Goal: Task Accomplishment & Management: Complete application form

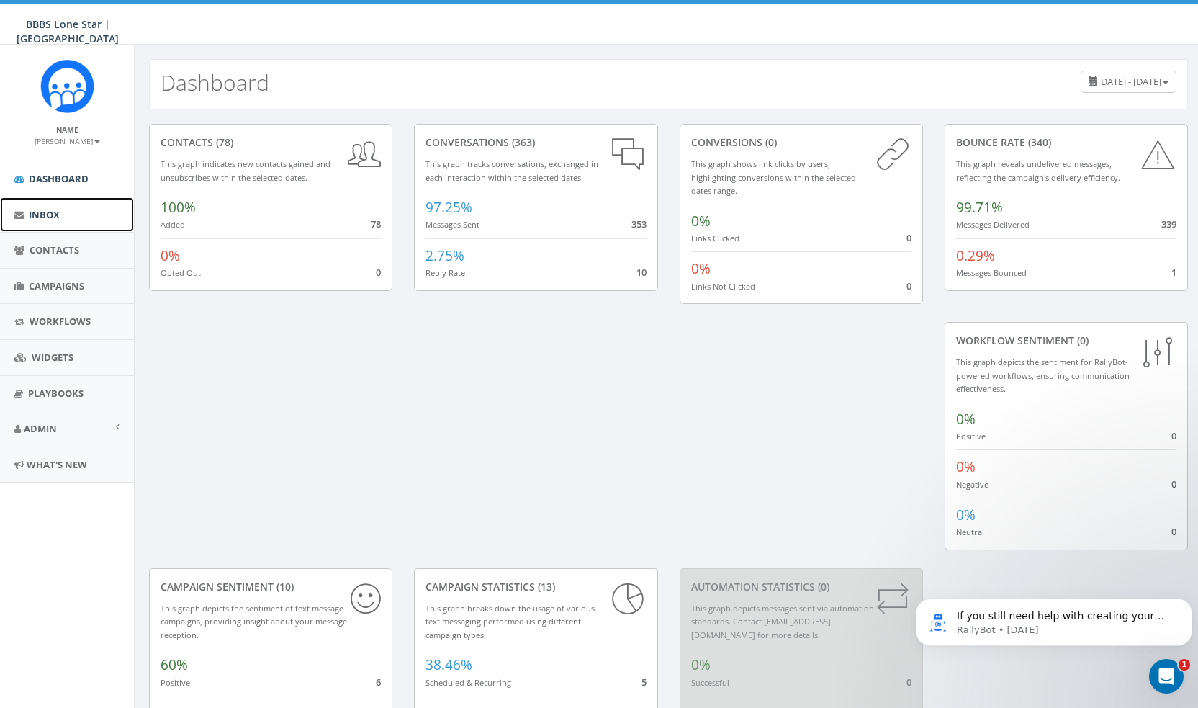
click at [45, 210] on span "Inbox" at bounding box center [44, 214] width 31 height 13
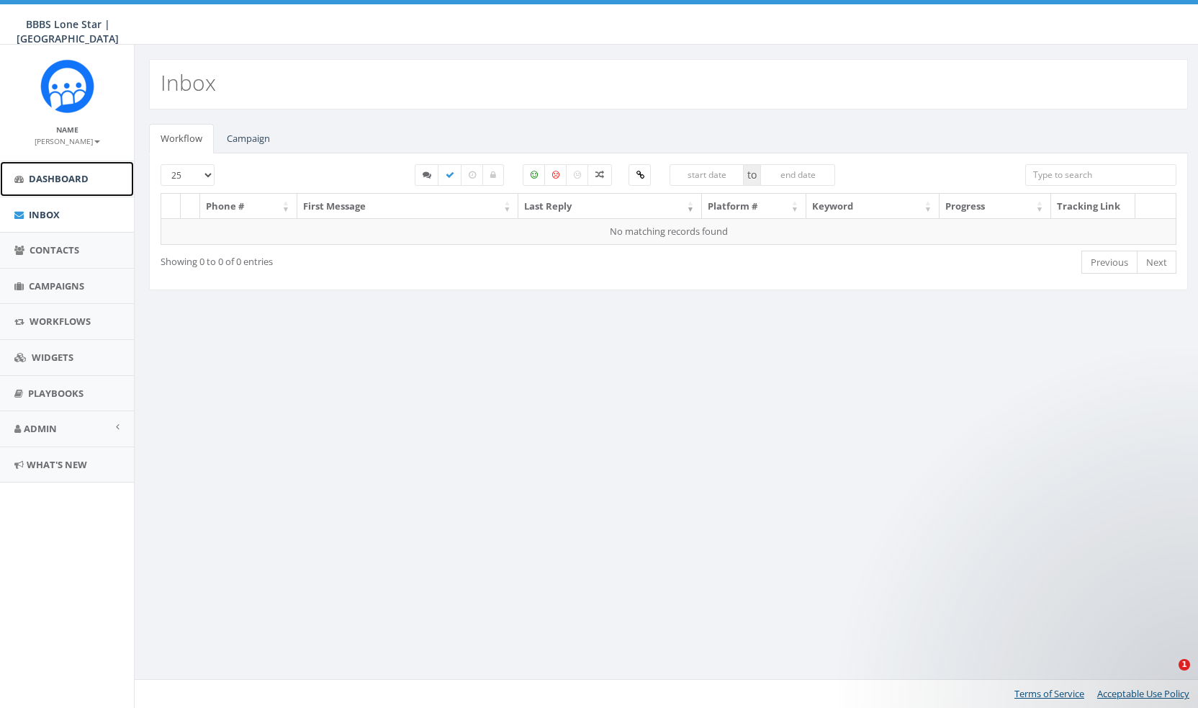
click at [45, 183] on span "Dashboard" at bounding box center [59, 178] width 60 height 13
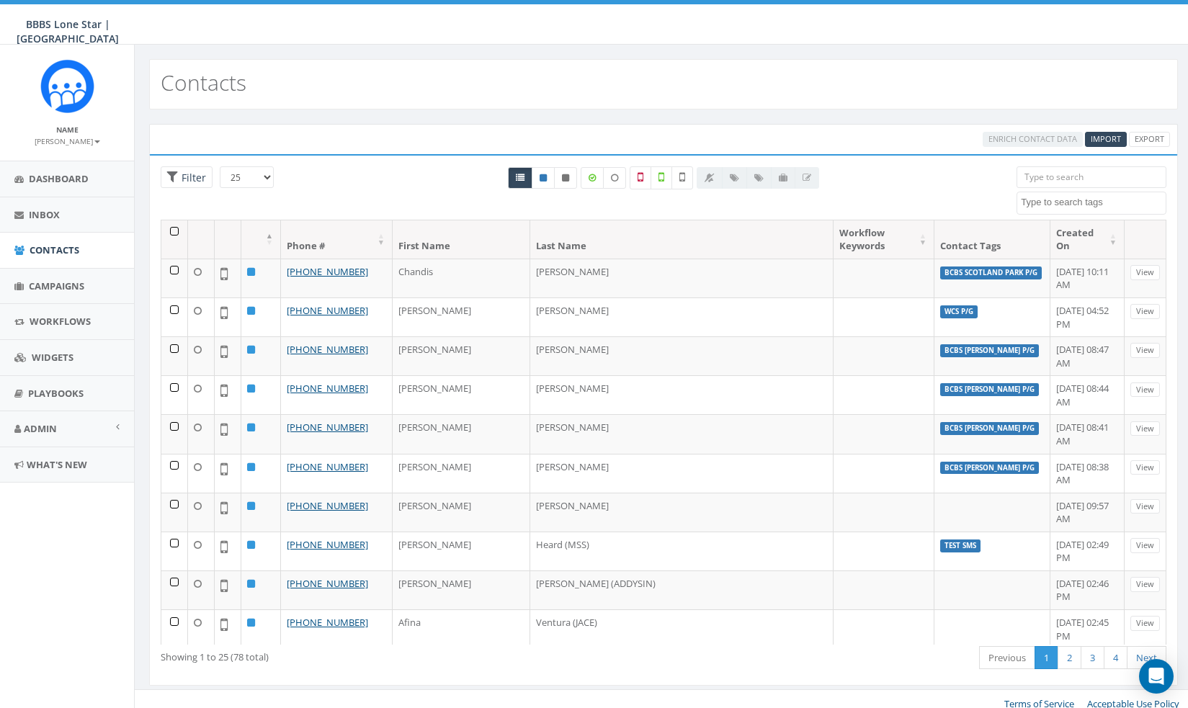
select select
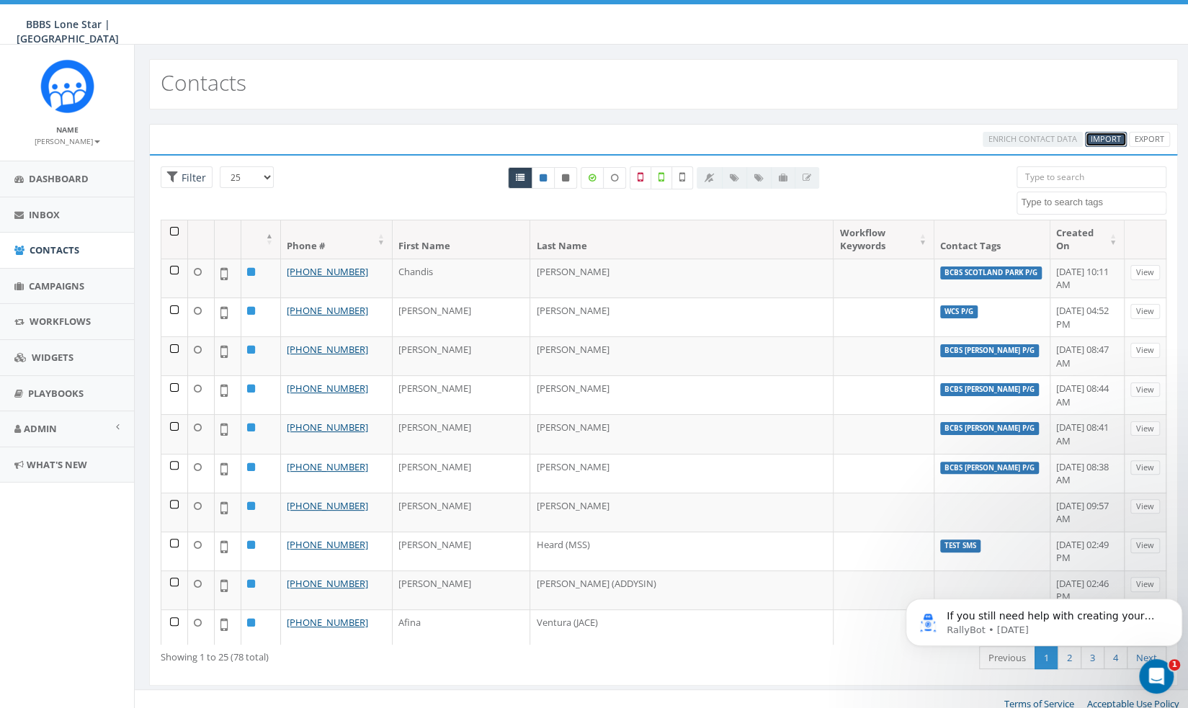
click at [1110, 139] on span "Import" at bounding box center [1105, 138] width 30 height 11
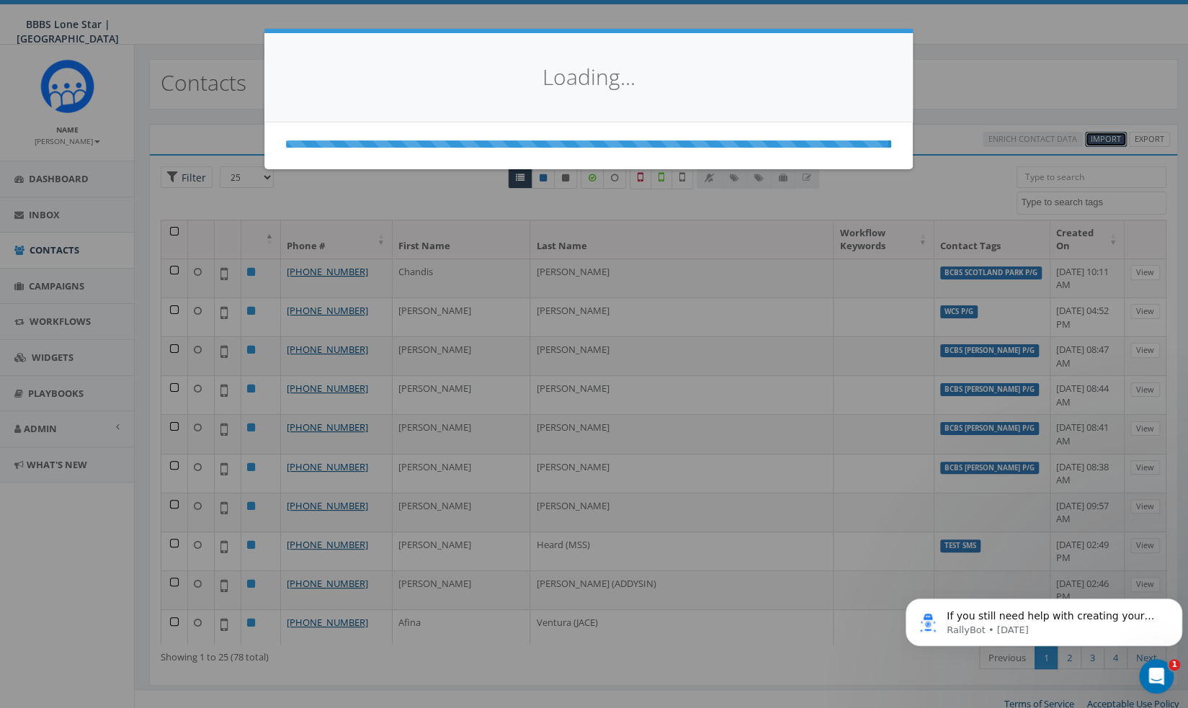
select select
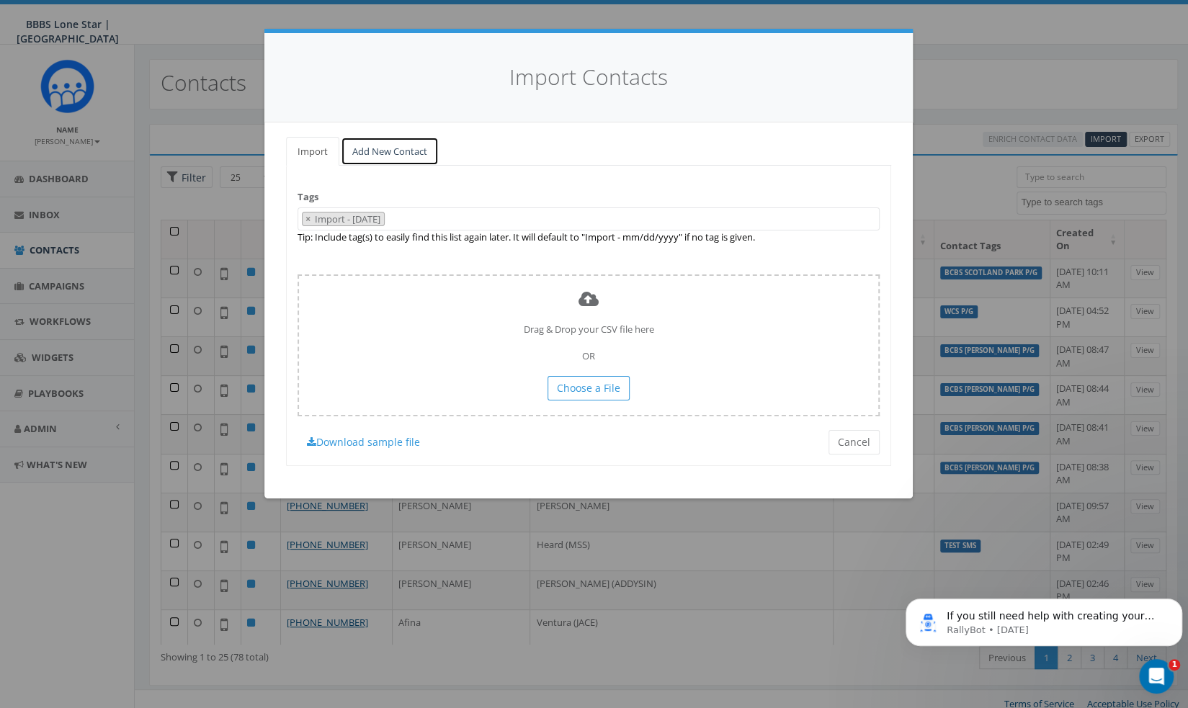
click at [412, 148] on link "Add New Contact" at bounding box center [390, 152] width 98 height 30
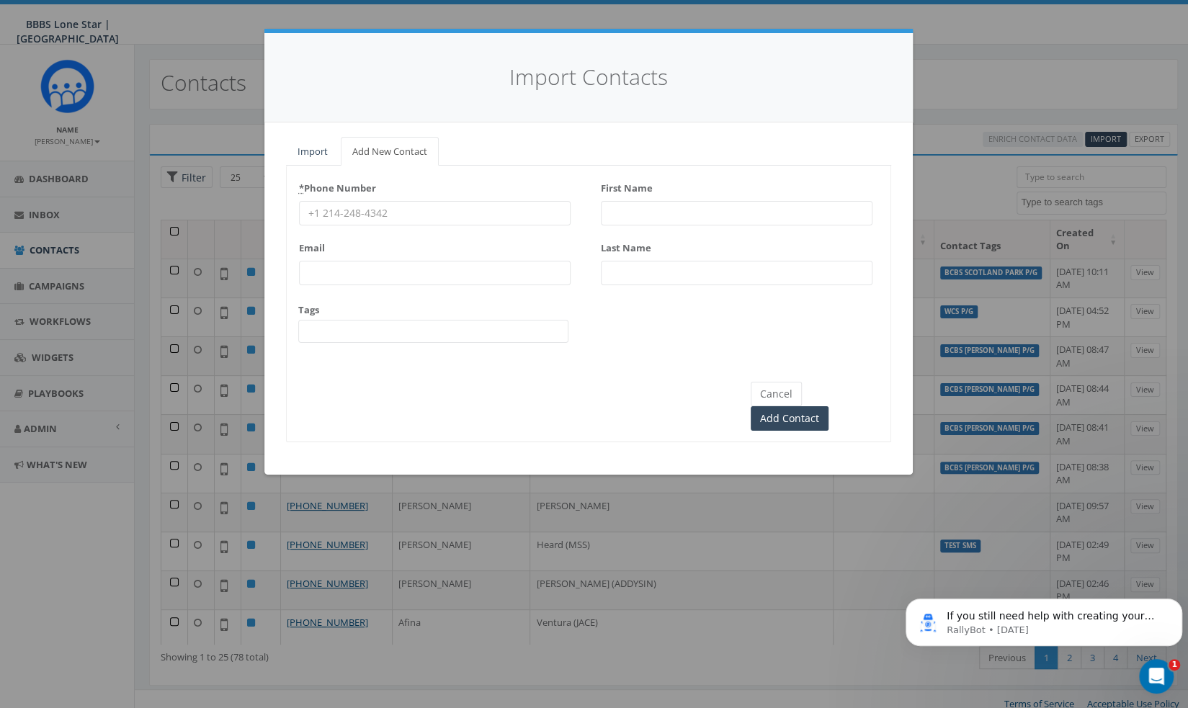
click at [369, 209] on input "* Phone Number" at bounding box center [435, 213] width 272 height 24
click at [661, 222] on input "First Name" at bounding box center [737, 213] width 272 height 24
paste input "Serena Smith"
type input "Serena Smith"
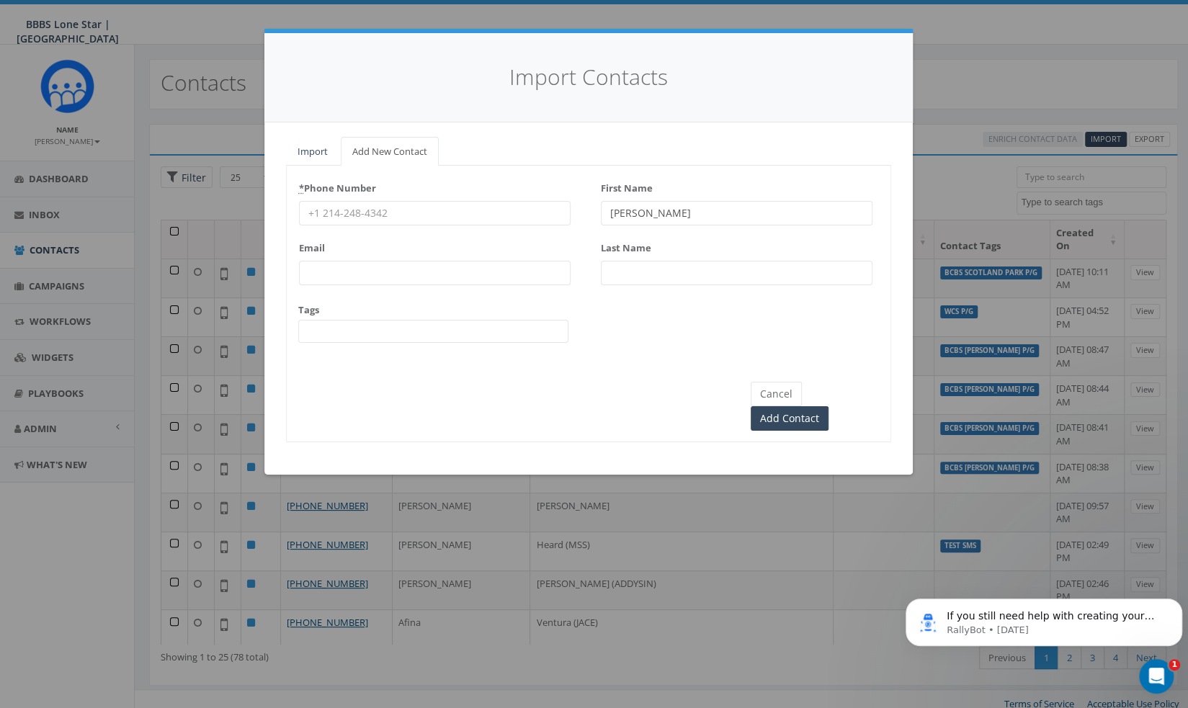
click at [688, 284] on div "First Name Serena Smith Last Name" at bounding box center [737, 235] width 272 height 119
click at [676, 262] on input "Last Name" at bounding box center [737, 273] width 272 height 24
paste input "Serena Smith"
drag, startPoint x: 642, startPoint y: 273, endPoint x: 564, endPoint y: 261, distance: 79.5
click at [564, 261] on div "* Phone Number Email Tags BCBS Kate Burgess P/G BCBS Scotland Park P/G Test SMS…" at bounding box center [589, 265] width 604 height 179
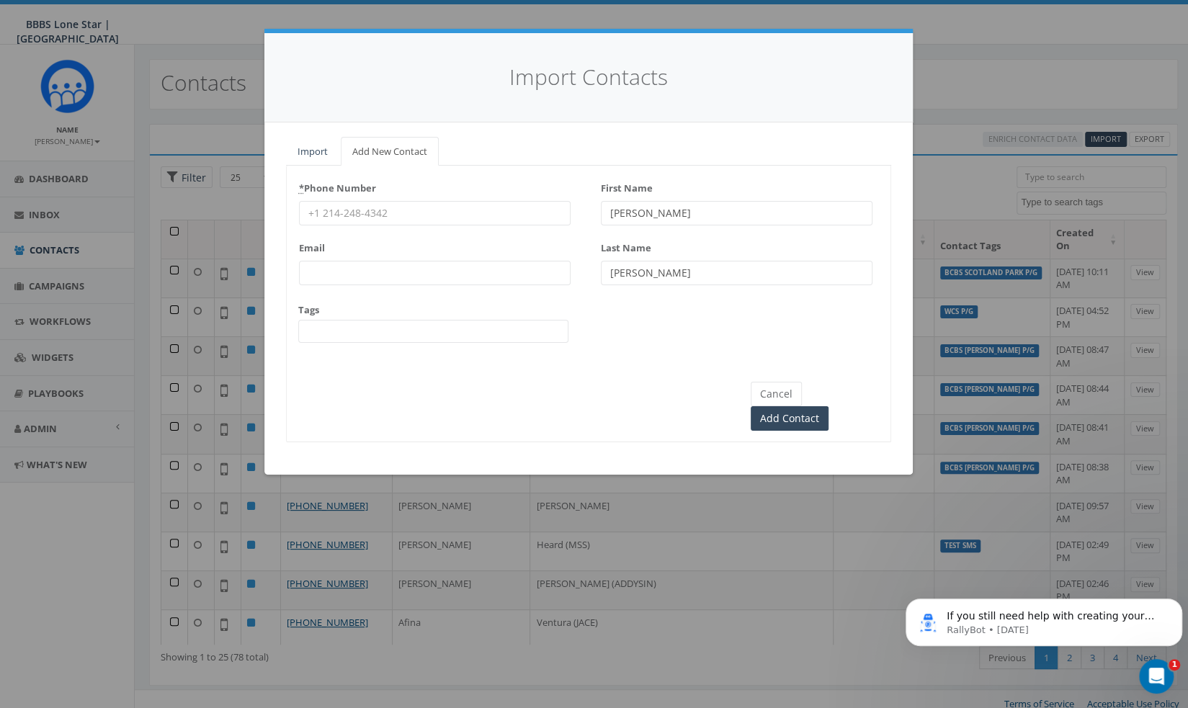
type input "Smith"
click at [646, 212] on input "Serena Smith" at bounding box center [737, 213] width 272 height 24
click at [609, 272] on input "Smith" at bounding box center [737, 273] width 272 height 24
click at [573, 214] on div "* Phone Number Email Tags BCBS Kate Burgess P/G BCBS Scotland Park P/G Test SMS…" at bounding box center [589, 265] width 604 height 179
paste input "Serena"
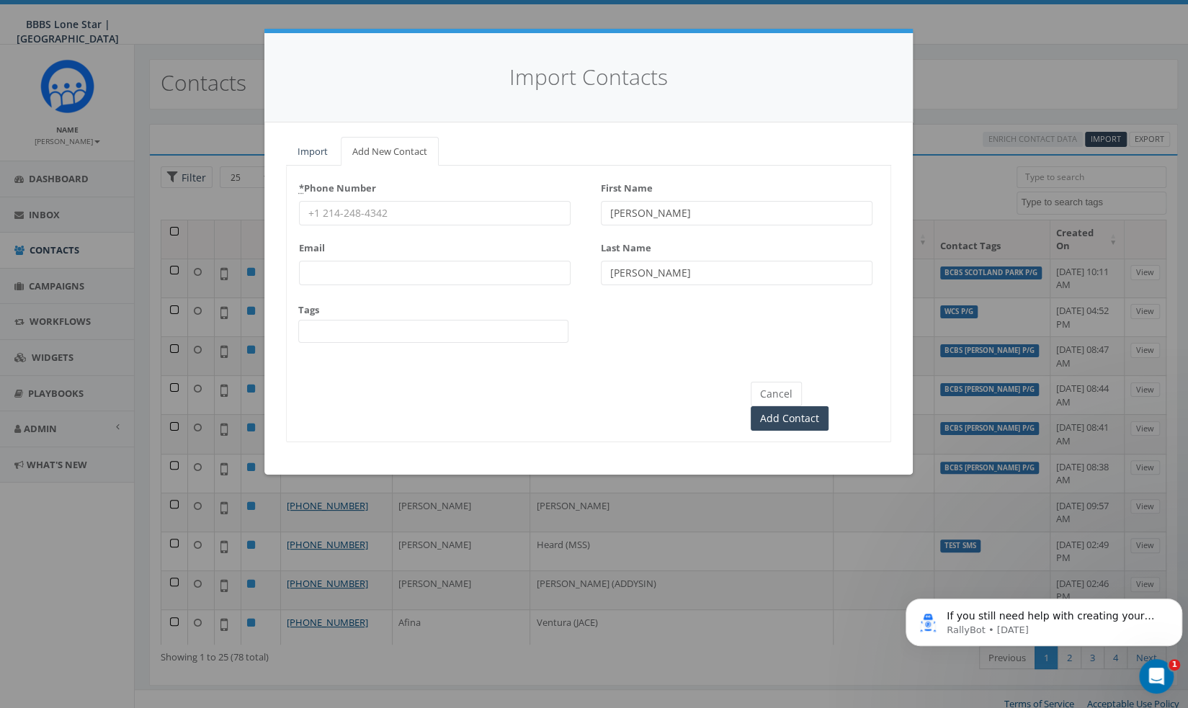
type input "Serena"
click at [421, 215] on input "* Phone Number" at bounding box center [435, 213] width 272 height 24
paste input "(940) 733-4639"
type input "(940) 733-4639"
click at [377, 331] on span at bounding box center [433, 331] width 270 height 23
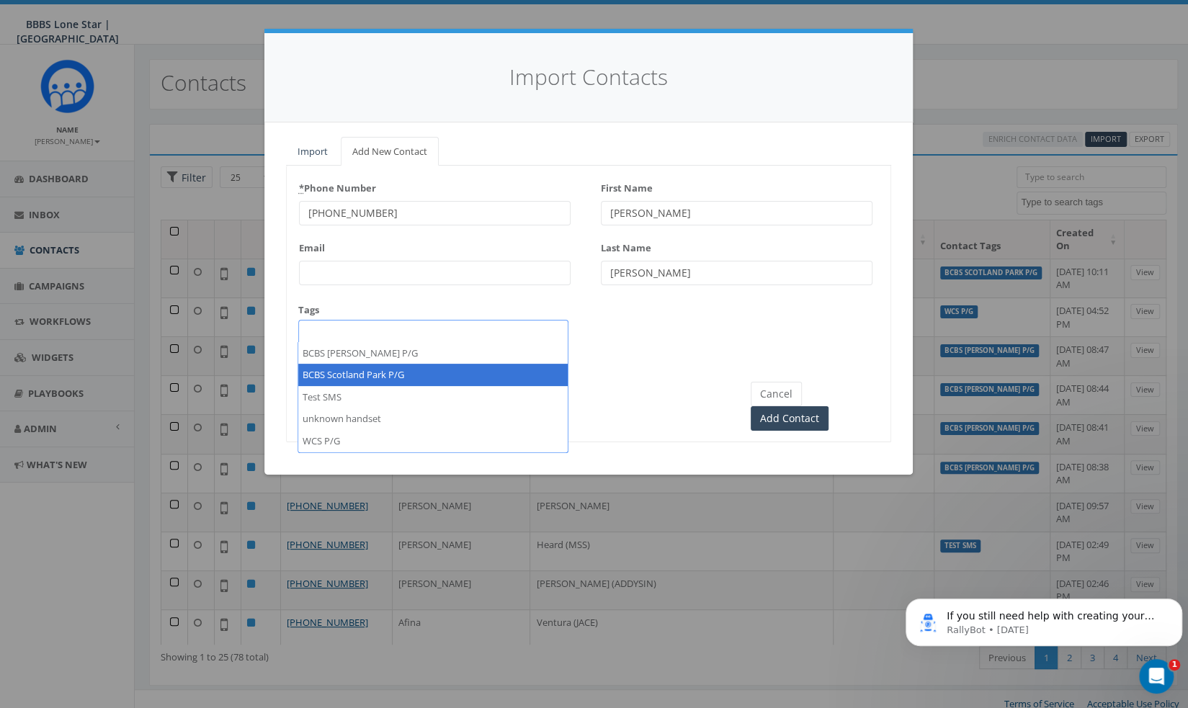
select select "BCBS Scotland Park P/G"
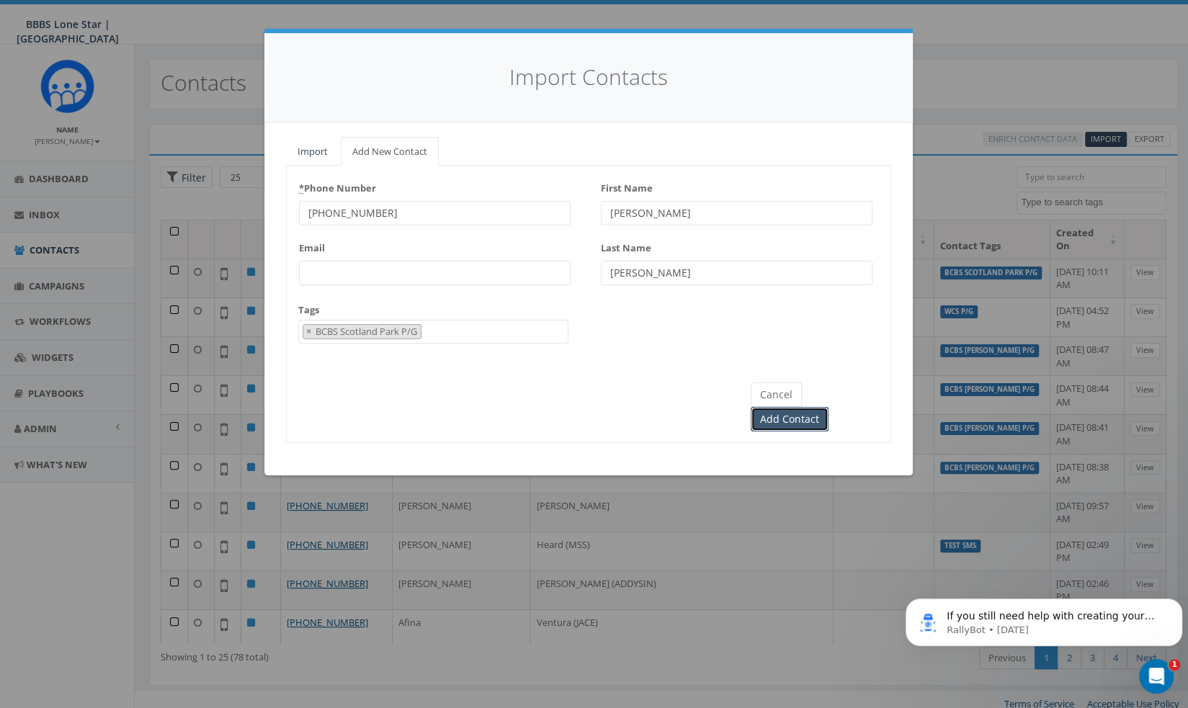
click at [828, 407] on input "Add Contact" at bounding box center [789, 419] width 78 height 24
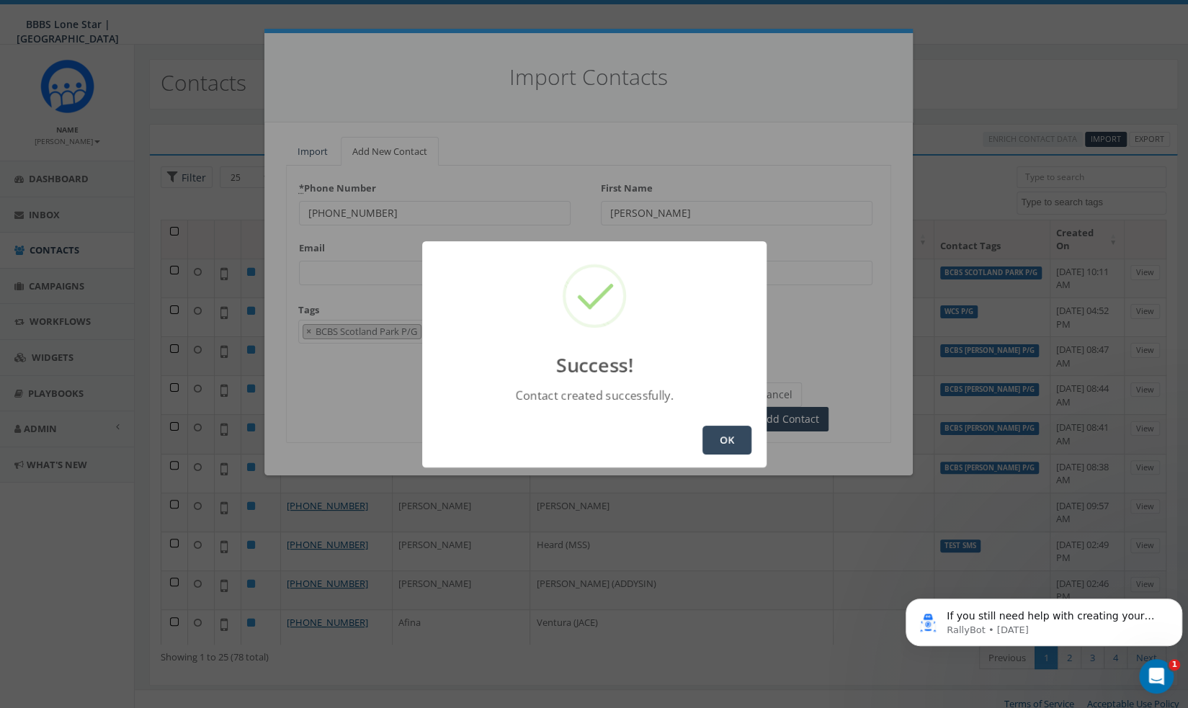
click at [727, 434] on button "OK" at bounding box center [726, 440] width 49 height 29
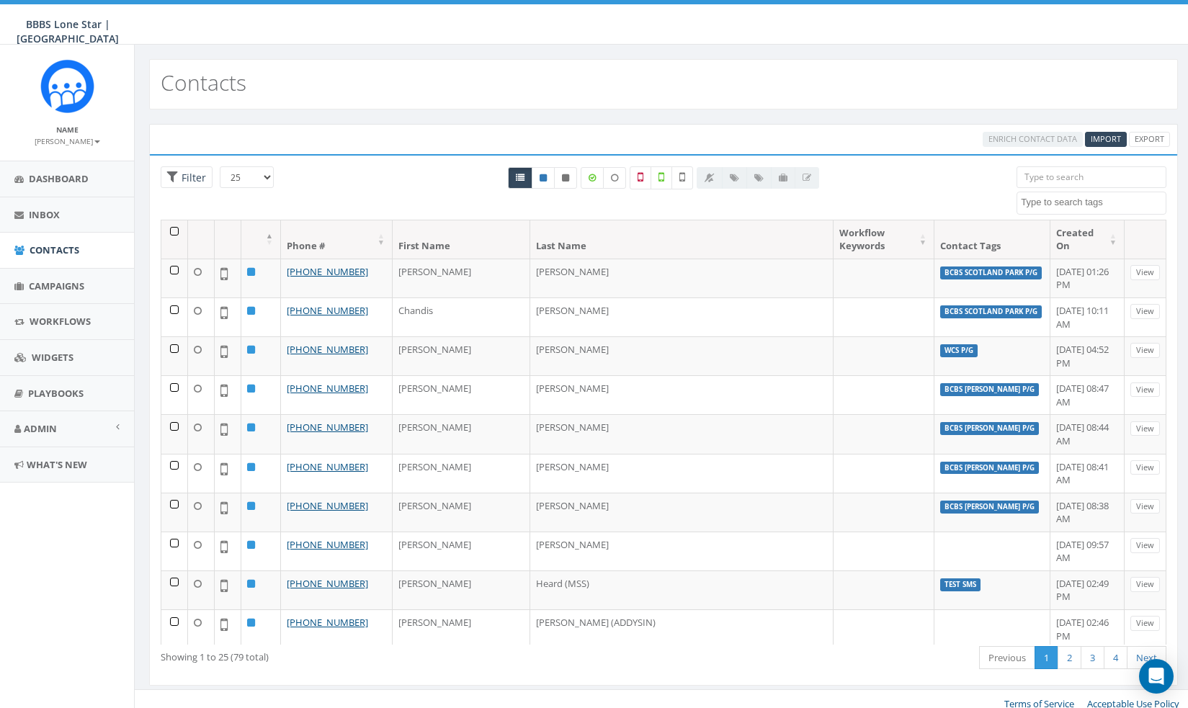
select select
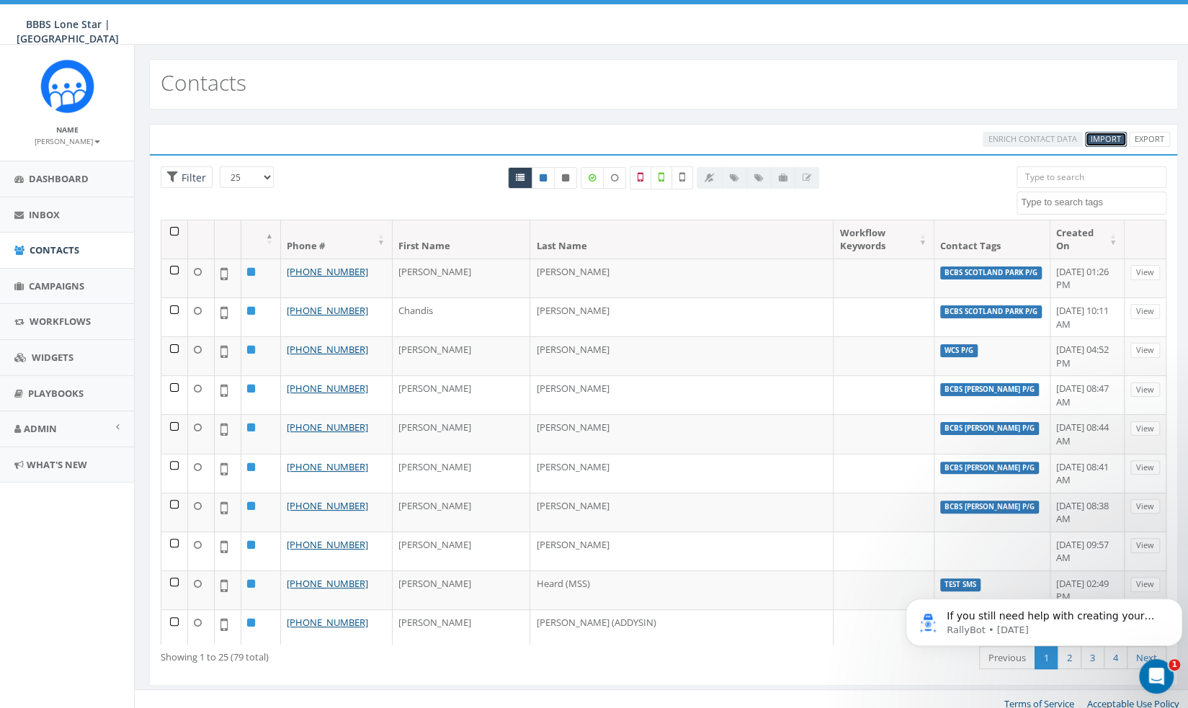
click at [1102, 138] on span "Import" at bounding box center [1105, 138] width 30 height 11
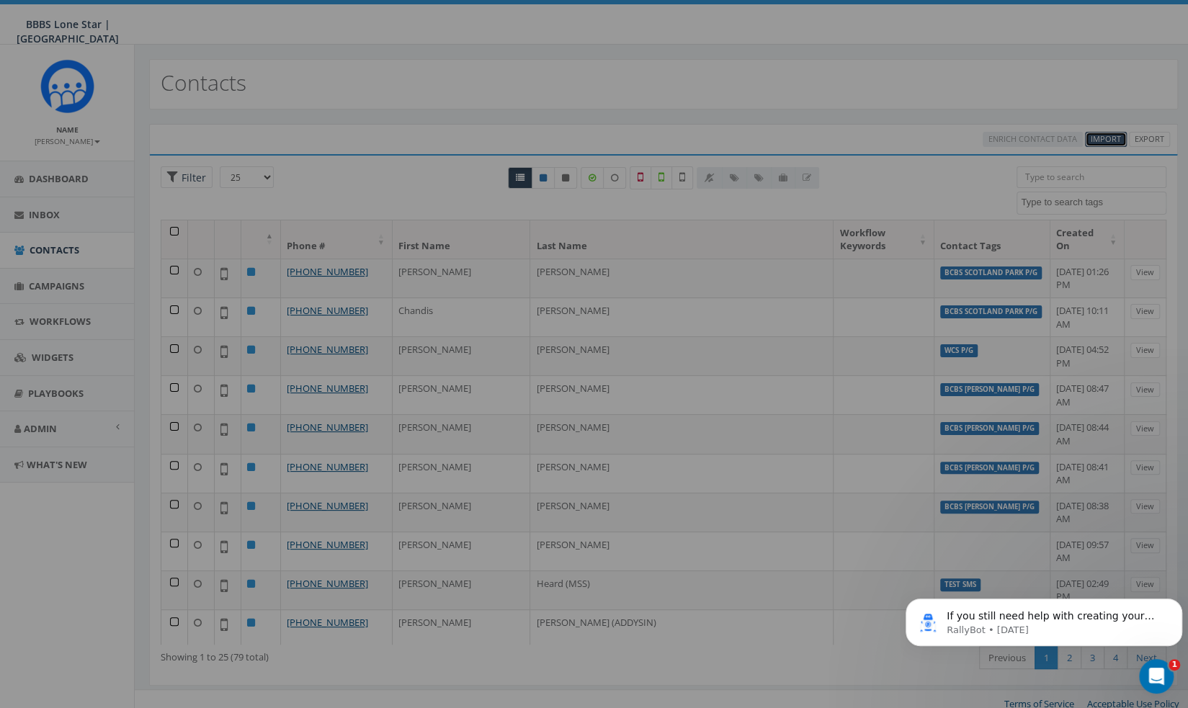
select select
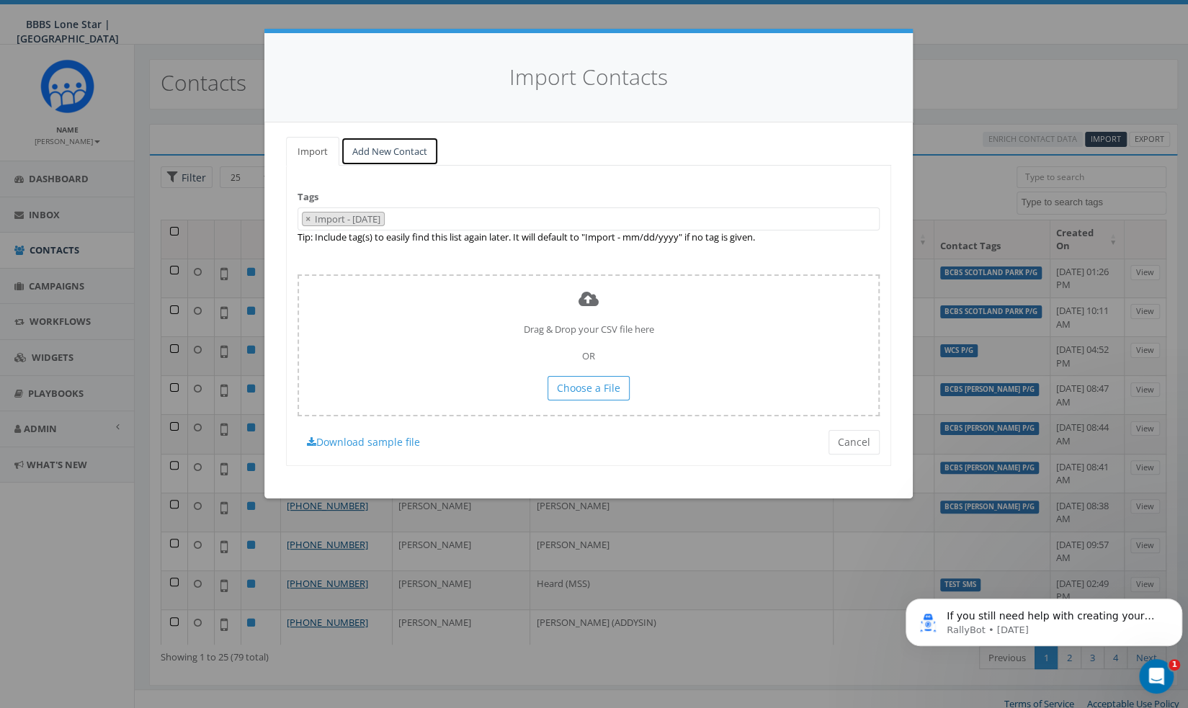
click at [386, 137] on link "Add New Contact" at bounding box center [390, 152] width 98 height 30
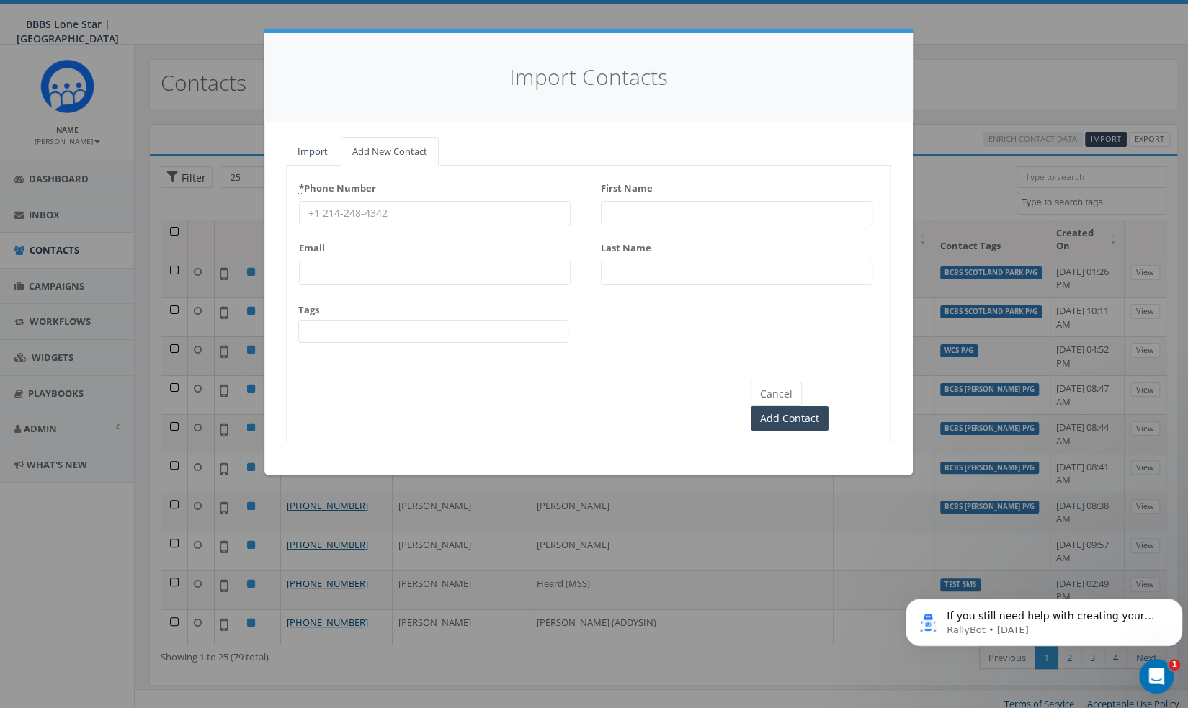
click at [654, 208] on input "First Name" at bounding box center [737, 213] width 272 height 24
paste input "Mallorie Nelson"
type input "Mallorie Nelson"
click at [636, 268] on input "Last Name" at bounding box center [737, 273] width 272 height 24
paste input "Mallorie Nelson"
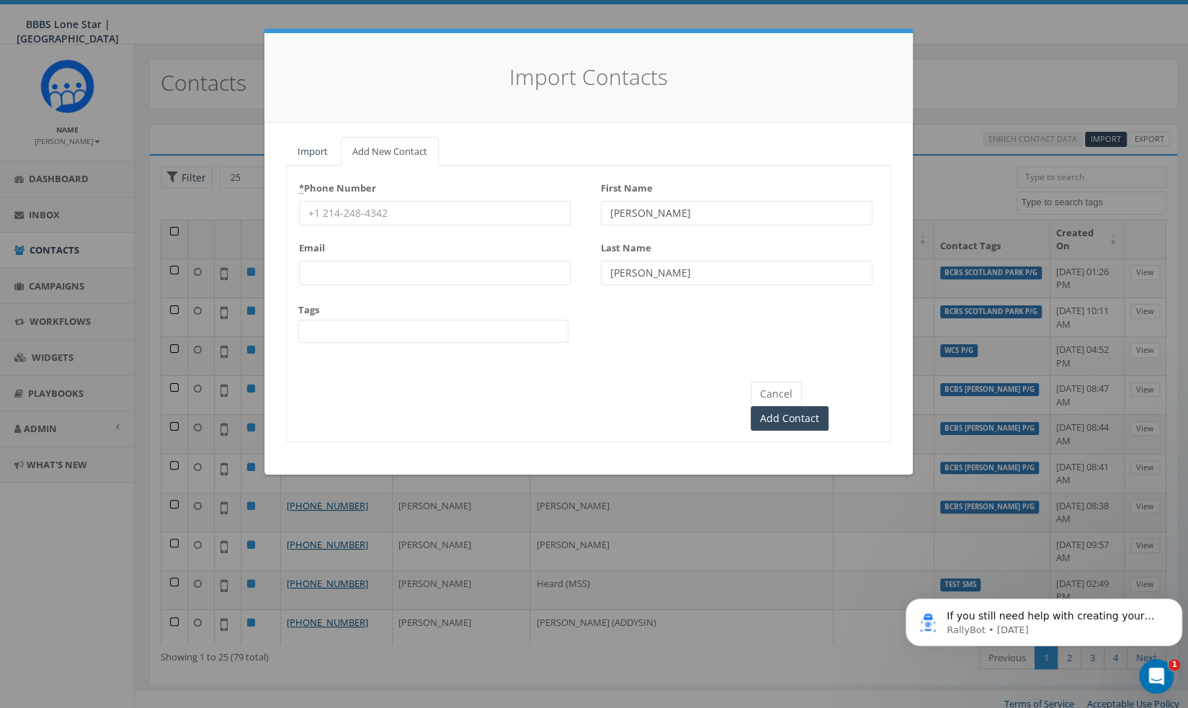
type input "Mallorie Nelson"
drag, startPoint x: 687, startPoint y: 209, endPoint x: 653, endPoint y: 221, distance: 36.7
click at [653, 221] on input "Mallorie Nelson" at bounding box center [737, 213] width 272 height 24
type input "Mallorie"
drag, startPoint x: 650, startPoint y: 266, endPoint x: 549, endPoint y: 259, distance: 101.1
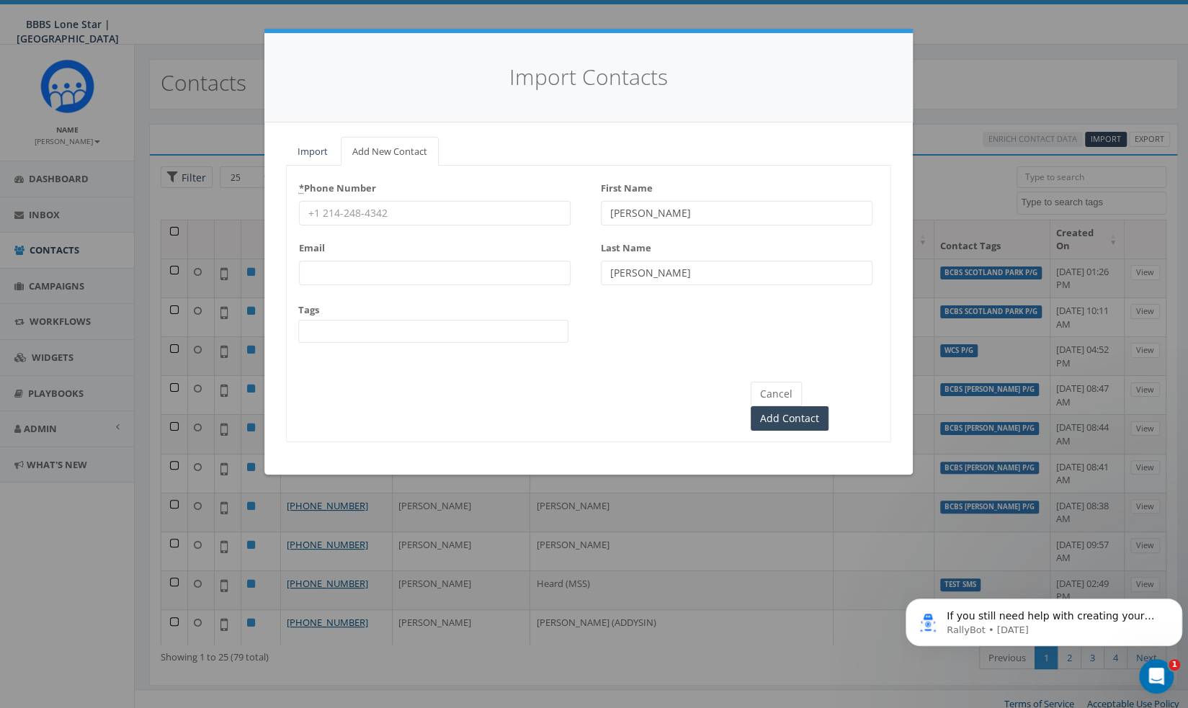
click at [549, 259] on div "* Phone Number Email Tags BCBS Kate Burgess P/G BCBS Scotland Park P/G Test SMS…" at bounding box center [589, 265] width 604 height 179
type input "Nelson"
click at [395, 194] on div "* Phone Number" at bounding box center [435, 200] width 272 height 49
click at [384, 205] on input "* Phone Number" at bounding box center [435, 213] width 272 height 24
paste input "940-597-5980"
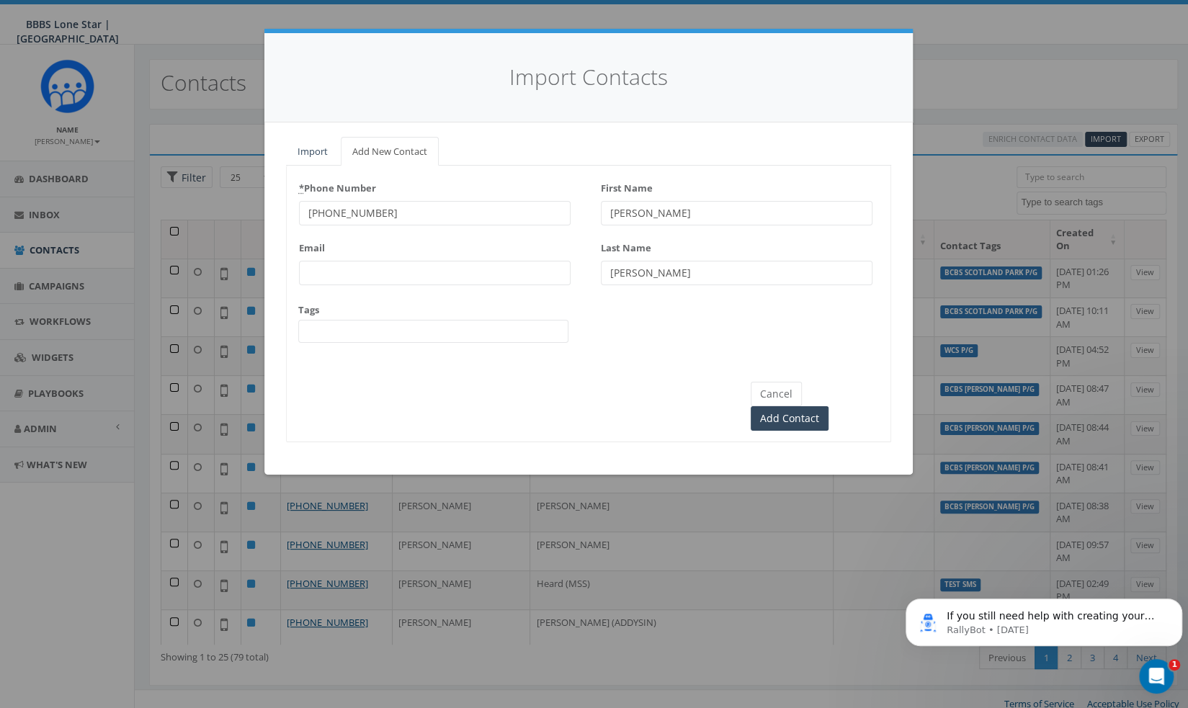
type input "940-597-5980"
click at [354, 318] on div "Tags BCBS Kate Burgess P/G BCBS Scotland Park P/G Test SMS unknown handset WCS …" at bounding box center [433, 323] width 270 height 40
click at [343, 355] on div "Cancel Add Contact" at bounding box center [589, 393] width 604 height 76
click at [350, 325] on span at bounding box center [433, 331] width 270 height 23
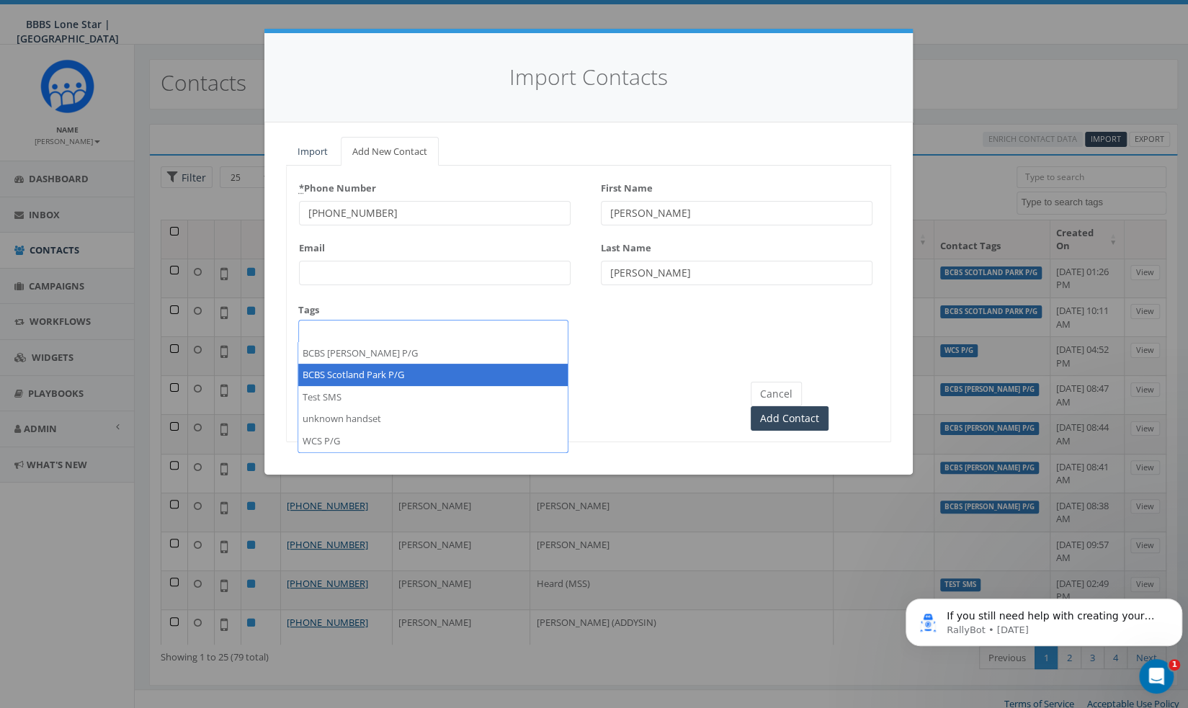
select select "BCBS Scotland Park P/G"
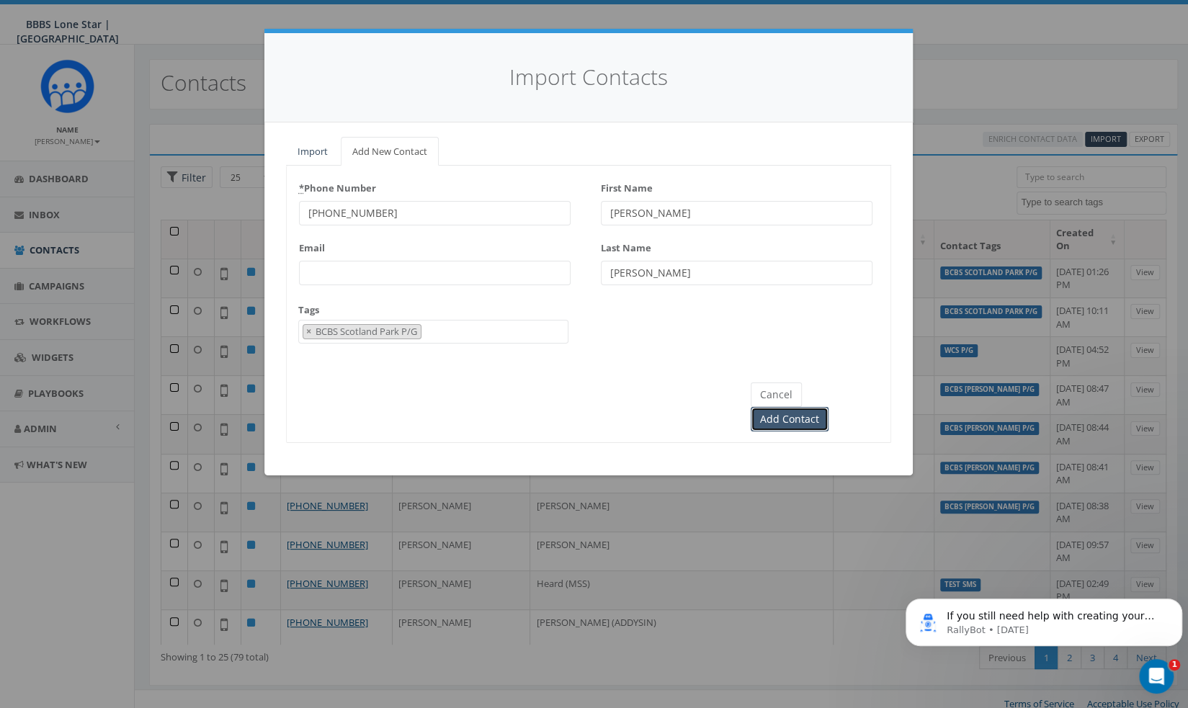
click at [828, 407] on input "Add Contact" at bounding box center [789, 419] width 78 height 24
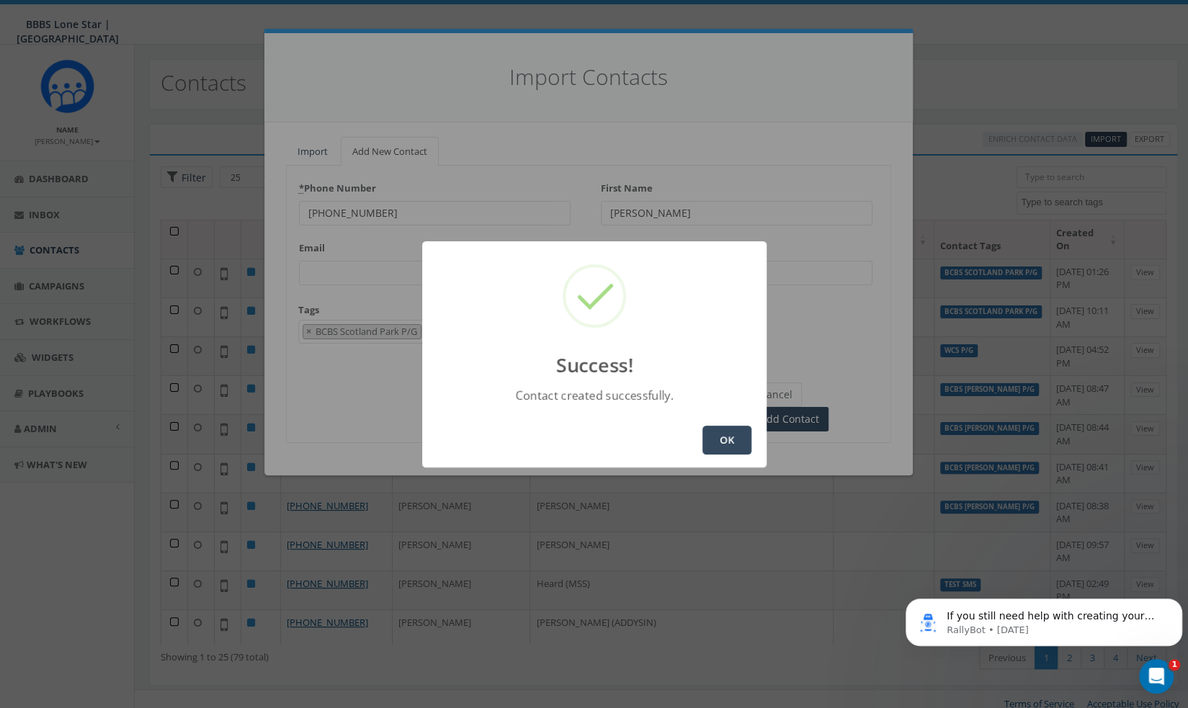
click at [735, 439] on button "OK" at bounding box center [726, 440] width 49 height 29
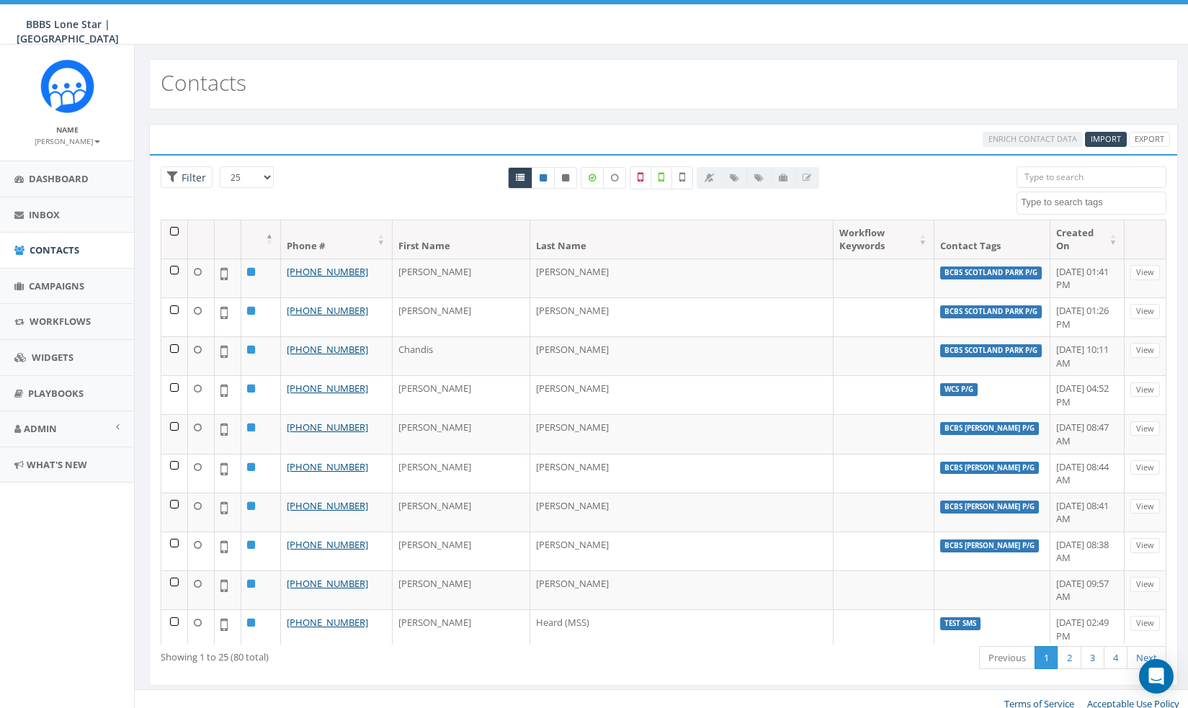
select select
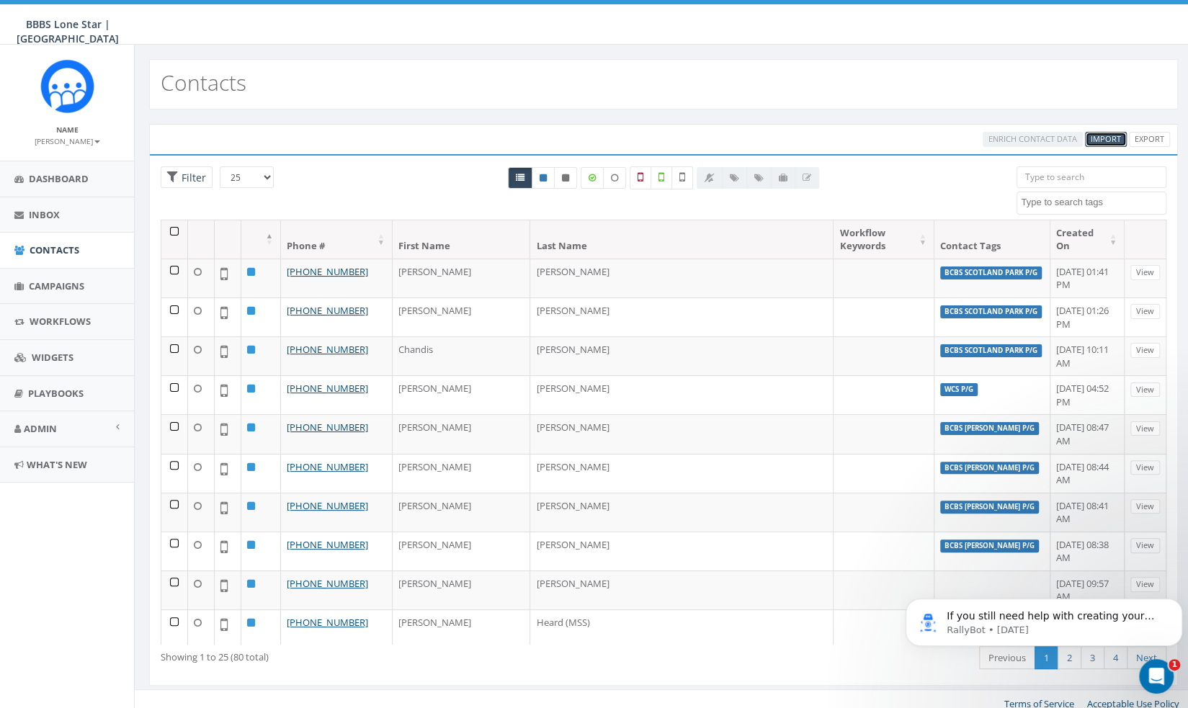
click at [1115, 143] on link "Import" at bounding box center [1106, 139] width 42 height 15
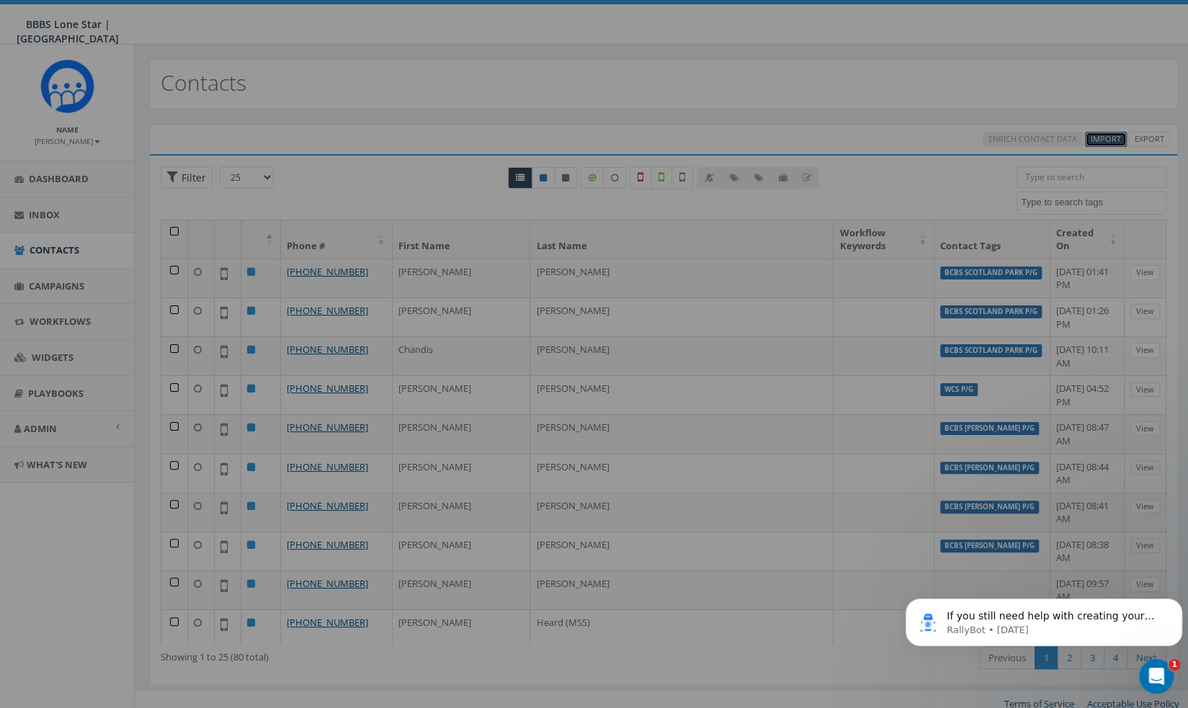
select select
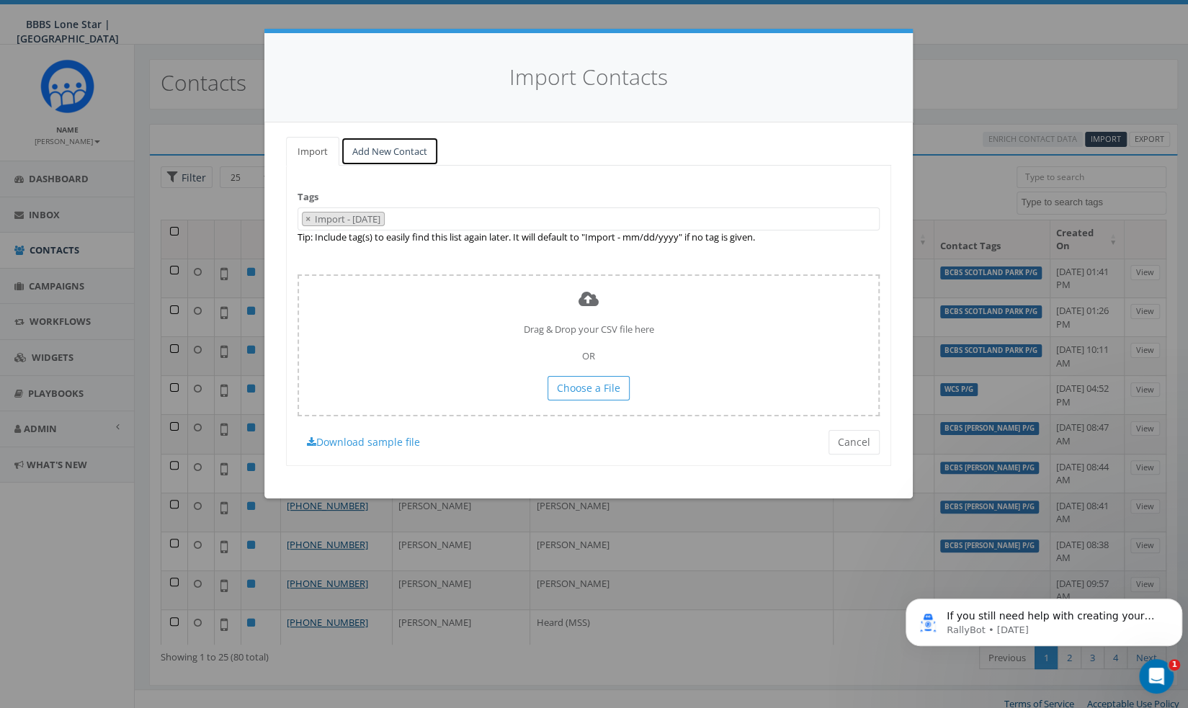
click at [359, 145] on link "Add New Contact" at bounding box center [390, 152] width 98 height 30
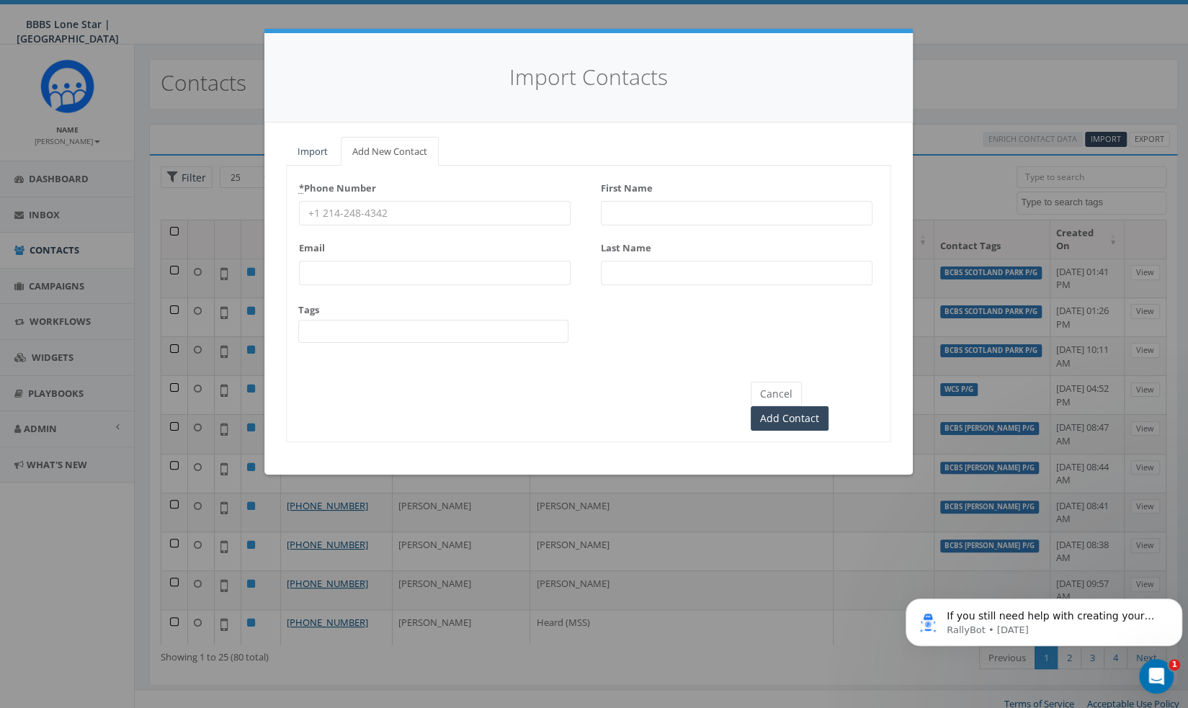
click at [697, 214] on input "First Name" at bounding box center [737, 213] width 272 height 24
paste input "lacey cook slobig"
click at [613, 215] on input "lacey cook slobig" at bounding box center [737, 213] width 272 height 24
click at [705, 254] on div "Last Name" at bounding box center [737, 260] width 272 height 49
click at [701, 198] on div "First Name Lacey Cook Slobig" at bounding box center [737, 200] width 272 height 49
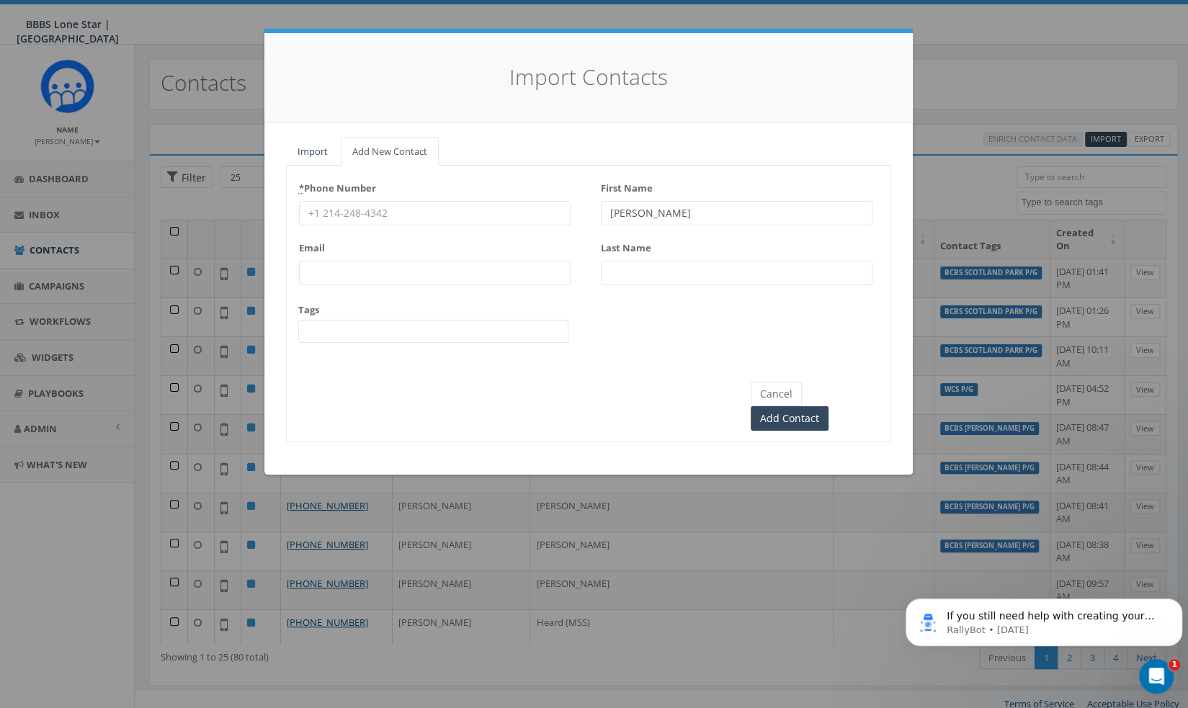
drag, startPoint x: 701, startPoint y: 211, endPoint x: 638, endPoint y: 207, distance: 63.5
click at [638, 207] on input "Lacey Cook Slobig" at bounding box center [737, 213] width 272 height 24
type input "Lacey"
click at [641, 279] on input "Last Name" at bounding box center [737, 273] width 272 height 24
paste input "Cook Slobig"
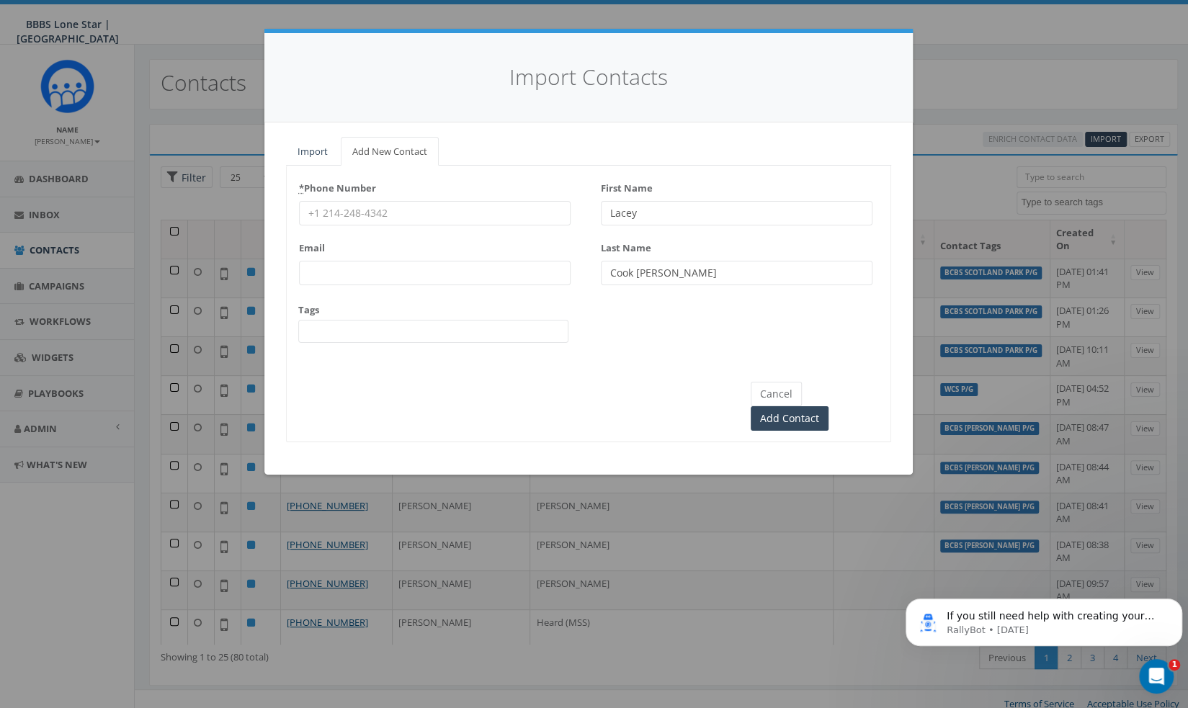
type input "Cook Slobig"
click at [382, 207] on input "* Phone Number" at bounding box center [435, 213] width 272 height 24
paste input "(940) 500-2928"
type input "(940) 500-2928"
click at [375, 344] on div "* Phone Number (940) 500-2928 Email Tags BCBS Kate Burgess P/G BCBS Scotland Pa…" at bounding box center [435, 265] width 272 height 179
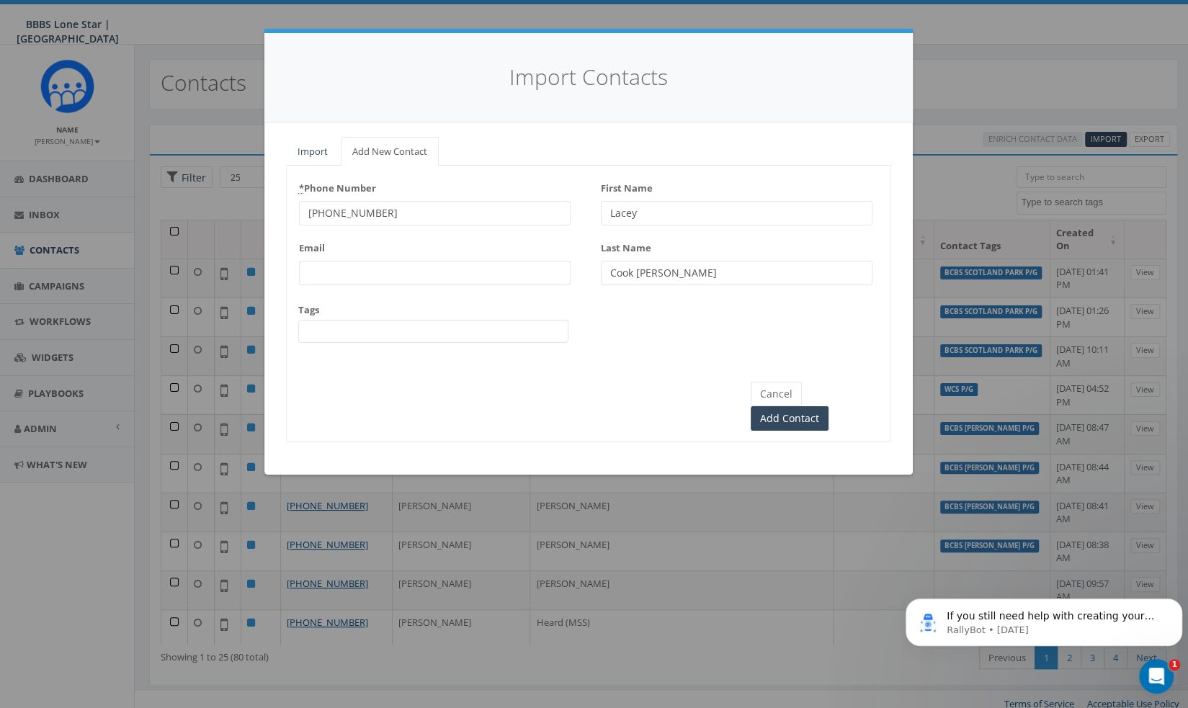
click at [376, 338] on span at bounding box center [433, 331] width 270 height 23
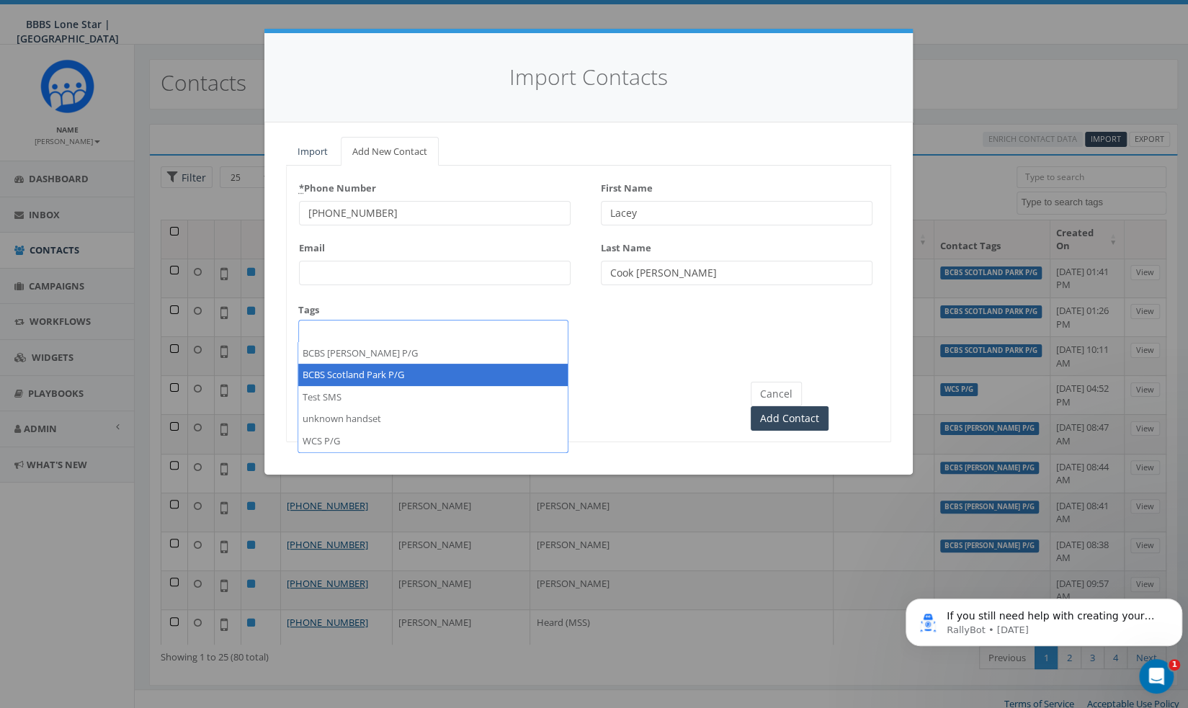
select select "BCBS Scotland Park P/G"
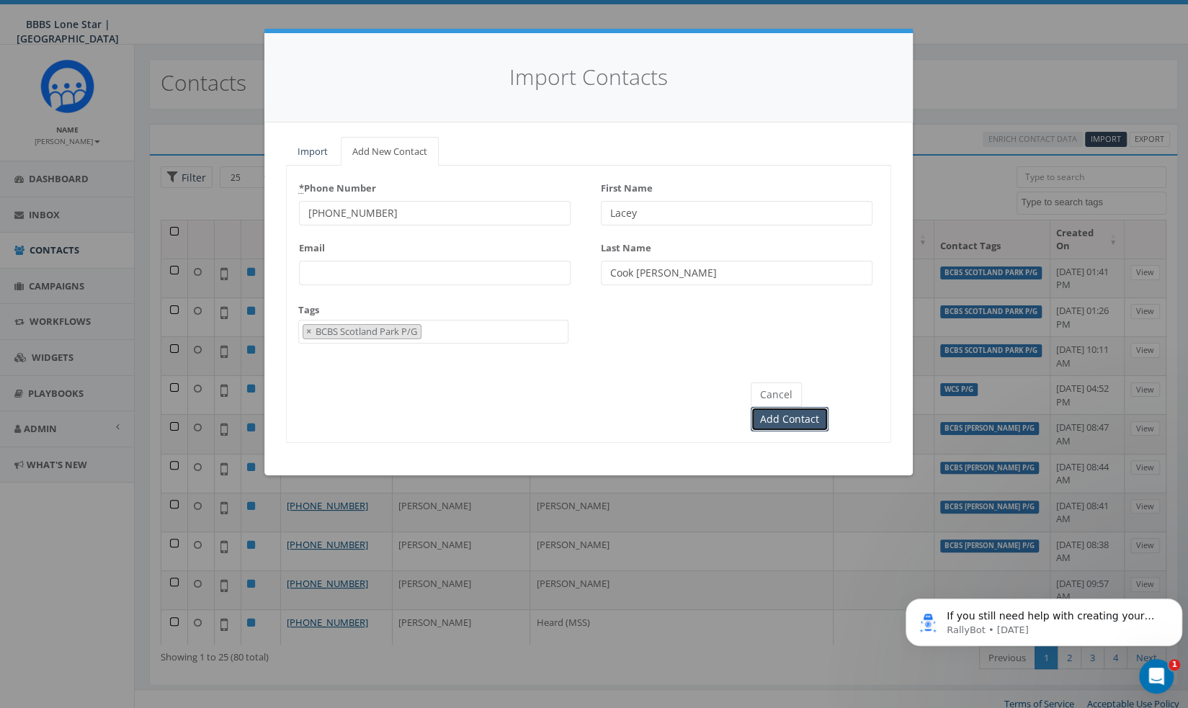
click at [828, 407] on input "Add Contact" at bounding box center [789, 419] width 78 height 24
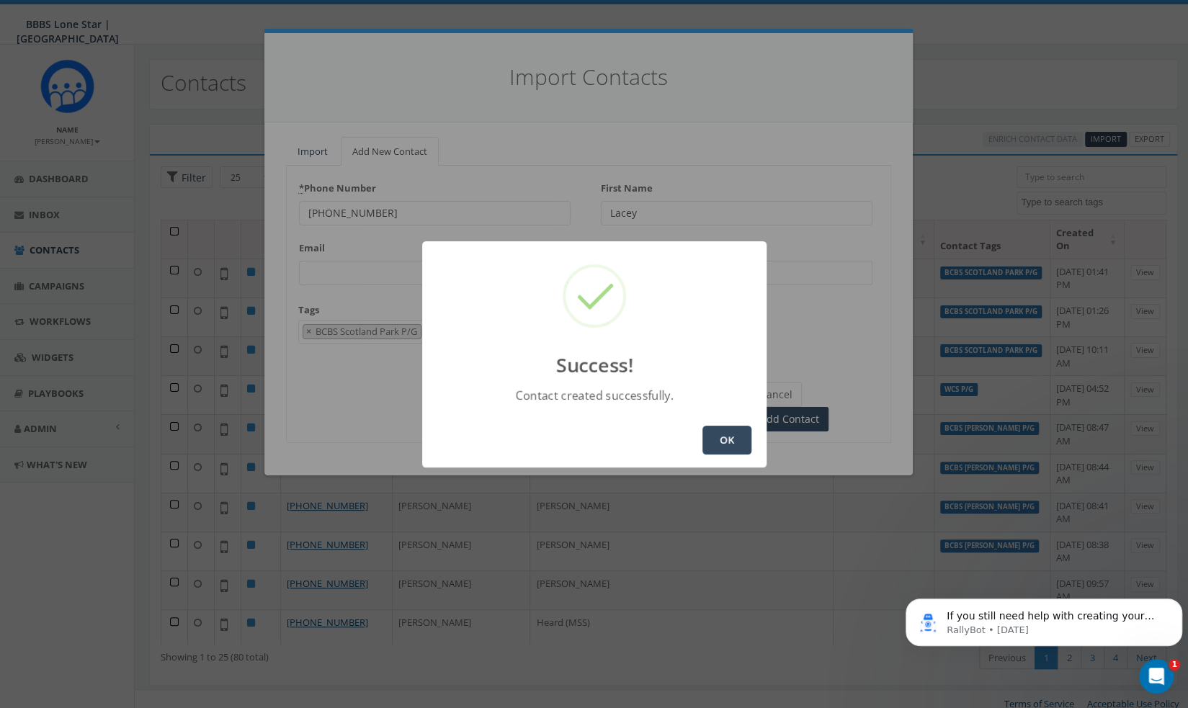
click at [737, 431] on button "OK" at bounding box center [726, 440] width 49 height 29
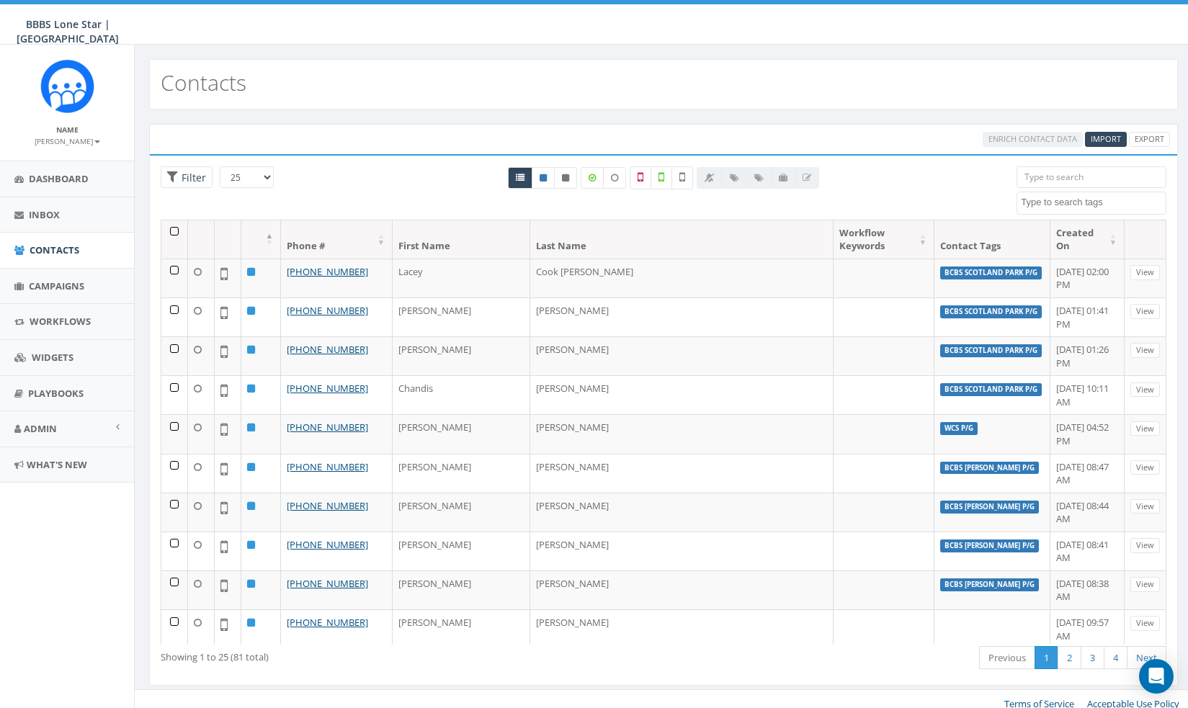
select select
